Goal: Transaction & Acquisition: Purchase product/service

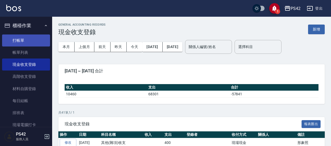
click at [16, 42] on link "打帳單" at bounding box center [26, 40] width 48 height 12
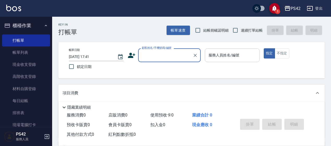
type input "."
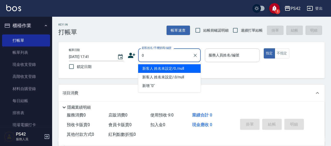
type input "新客人 姓名未設定/0./null"
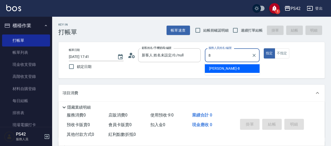
type input "[PERSON_NAME]-8"
type button "true"
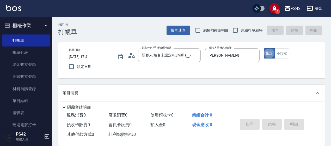
type input "無名字/0/null"
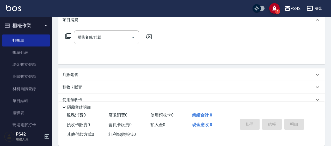
scroll to position [78, 0]
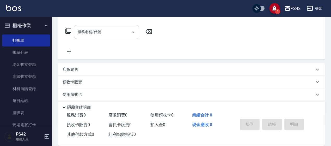
click at [112, 30] on input "服務名稱/代號" at bounding box center [102, 31] width 53 height 9
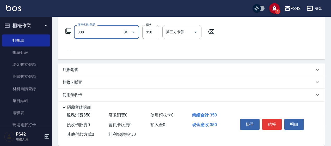
type input "洗+剪(308)"
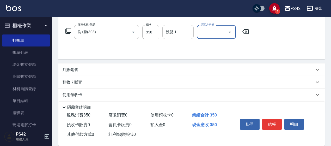
click at [176, 28] on input "洗髮-1" at bounding box center [178, 31] width 27 height 9
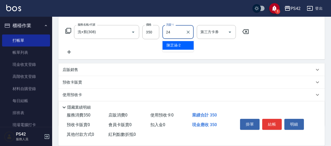
type input "[PERSON_NAME]-24"
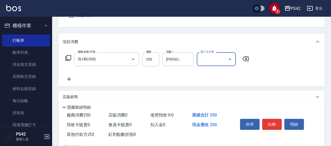
scroll to position [0, 0]
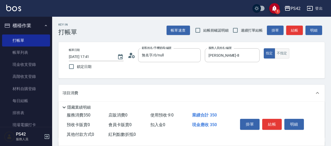
drag, startPoint x: 282, startPoint y: 50, endPoint x: 288, endPoint y: 67, distance: 17.6
click at [282, 50] on button "不指定" at bounding box center [281, 53] width 15 height 10
click at [267, 123] on button "結帳" at bounding box center [272, 123] width 20 height 11
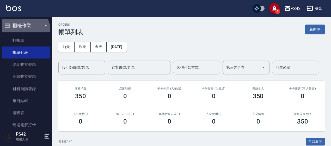
click at [19, 31] on button "櫃檯作業" at bounding box center [26, 26] width 48 height 14
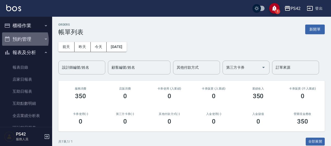
click at [20, 40] on button "預約管理" at bounding box center [26, 39] width 48 height 14
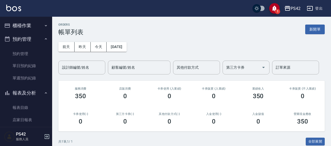
click at [22, 27] on button "櫃檯作業" at bounding box center [26, 26] width 48 height 14
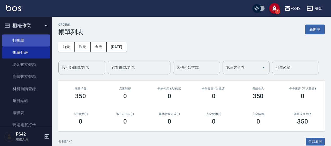
click at [23, 39] on link "打帳單" at bounding box center [26, 40] width 48 height 12
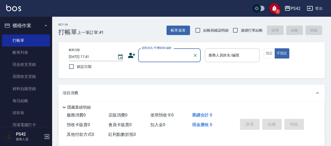
click at [248, 31] on span "連續打單結帳" at bounding box center [252, 30] width 22 height 5
click at [241, 31] on input "連續打單結帳" at bounding box center [235, 30] width 11 height 11
checkbox input "true"
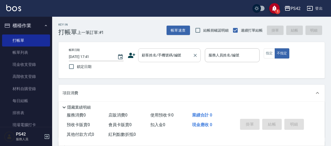
click at [161, 49] on div "顧客姓名/手機號碼/編號" at bounding box center [169, 55] width 62 height 14
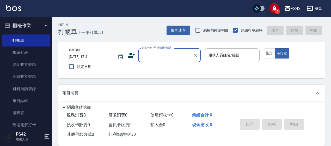
click at [163, 57] on input "顧客姓名/手機號碼/編號" at bounding box center [165, 54] width 50 height 9
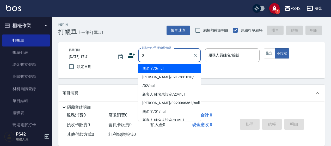
type input "無名字/0/null"
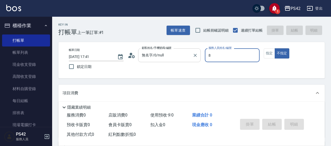
type input "[PERSON_NAME]-8"
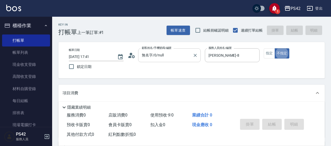
type button "false"
drag, startPoint x: 272, startPoint y: 57, endPoint x: 262, endPoint y: 60, distance: 10.0
click at [272, 57] on button "指定" at bounding box center [268, 53] width 11 height 10
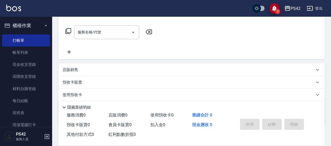
scroll to position [78, 0]
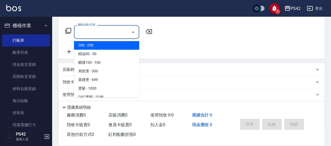
click at [103, 30] on input "服務名稱/代號" at bounding box center [102, 31] width 53 height 9
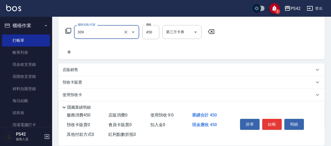
type input "洗+剪(309)"
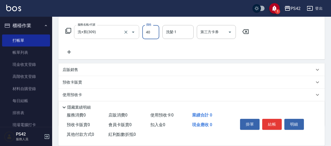
type input "450"
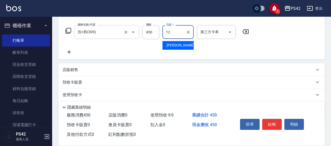
type input "[PERSON_NAME]-12"
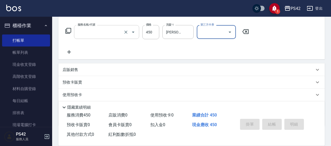
scroll to position [0, 0]
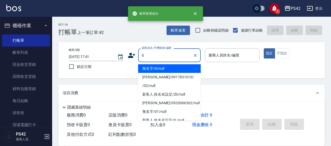
type input "無名字/0/null"
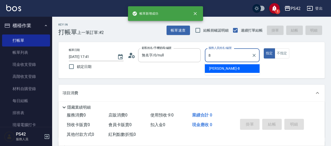
type input "[PERSON_NAME]-8"
type button "true"
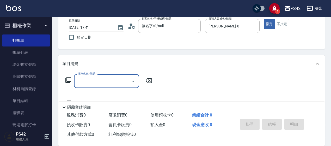
scroll to position [52, 0]
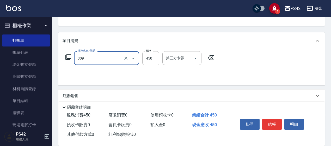
type input "洗+剪(309)"
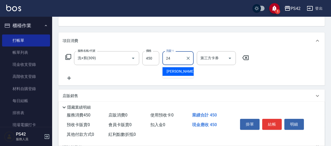
type input "[PERSON_NAME]-24"
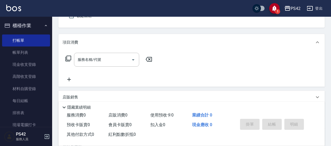
scroll to position [0, 0]
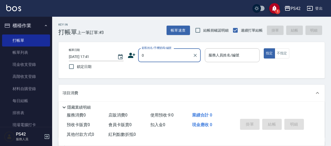
type input "無名字/0/null"
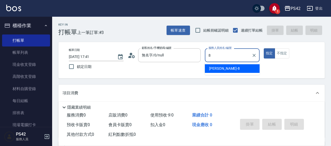
type input "[PERSON_NAME]-8"
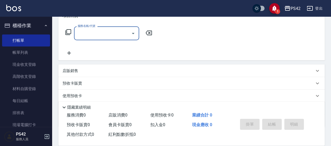
scroll to position [78, 0]
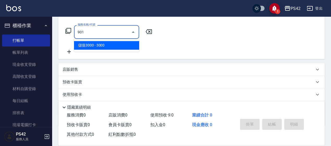
type input "儲值3000(901)"
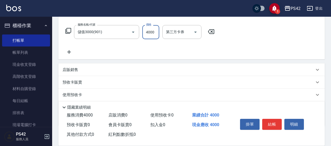
type input "4000"
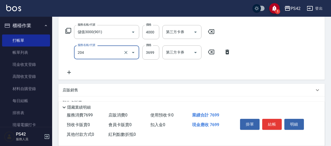
type input "OVC燙髮(204)"
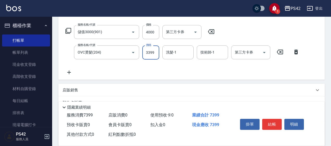
type input "3399"
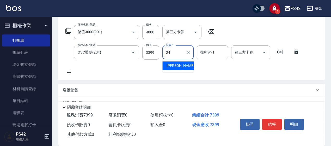
type input "[PERSON_NAME]-24"
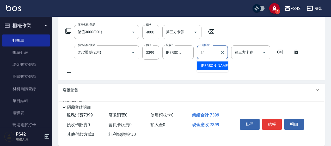
type input "[PERSON_NAME]-24"
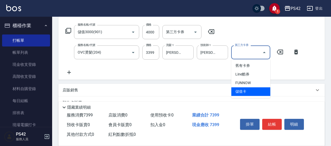
type input "儲值卡"
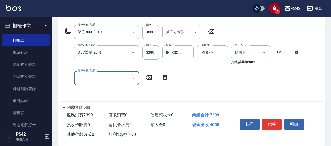
scroll to position [26, 0]
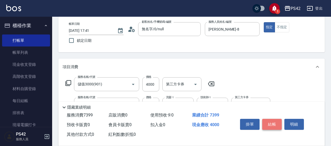
click at [271, 124] on button "結帳" at bounding box center [272, 123] width 20 height 11
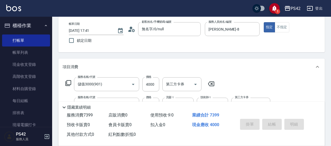
type input "[DATE] 17:42"
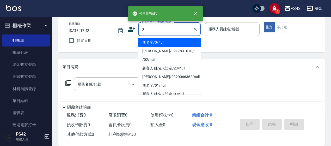
type input "無名字/0/null"
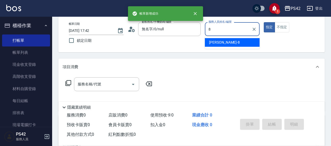
type input "[PERSON_NAME]-8"
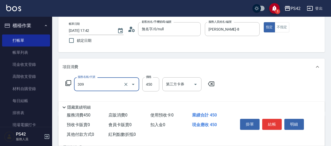
type input "洗+剪(309)"
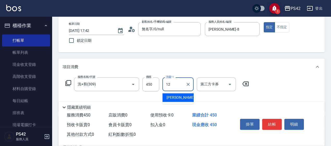
type input "[PERSON_NAME]-12"
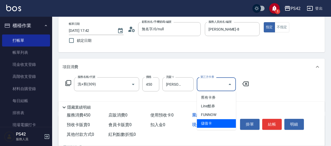
type input "儲值卡"
